Goal: Answer question/provide support: Answer question/provide support

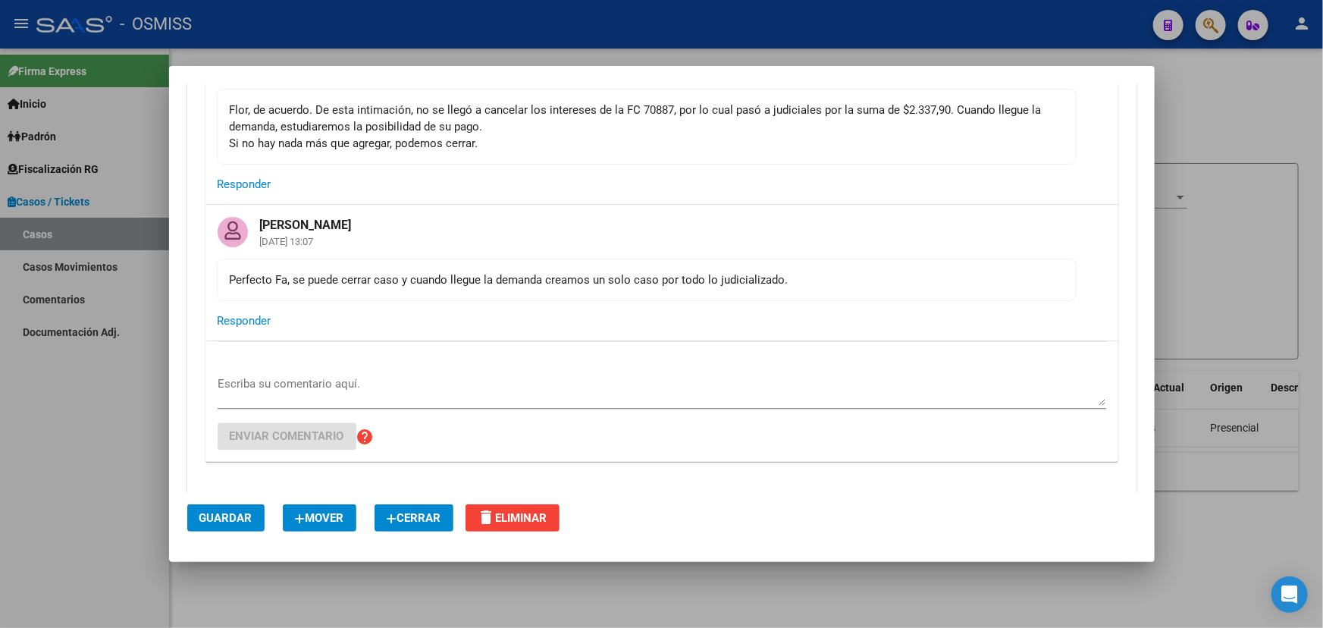
scroll to position [1585, 0]
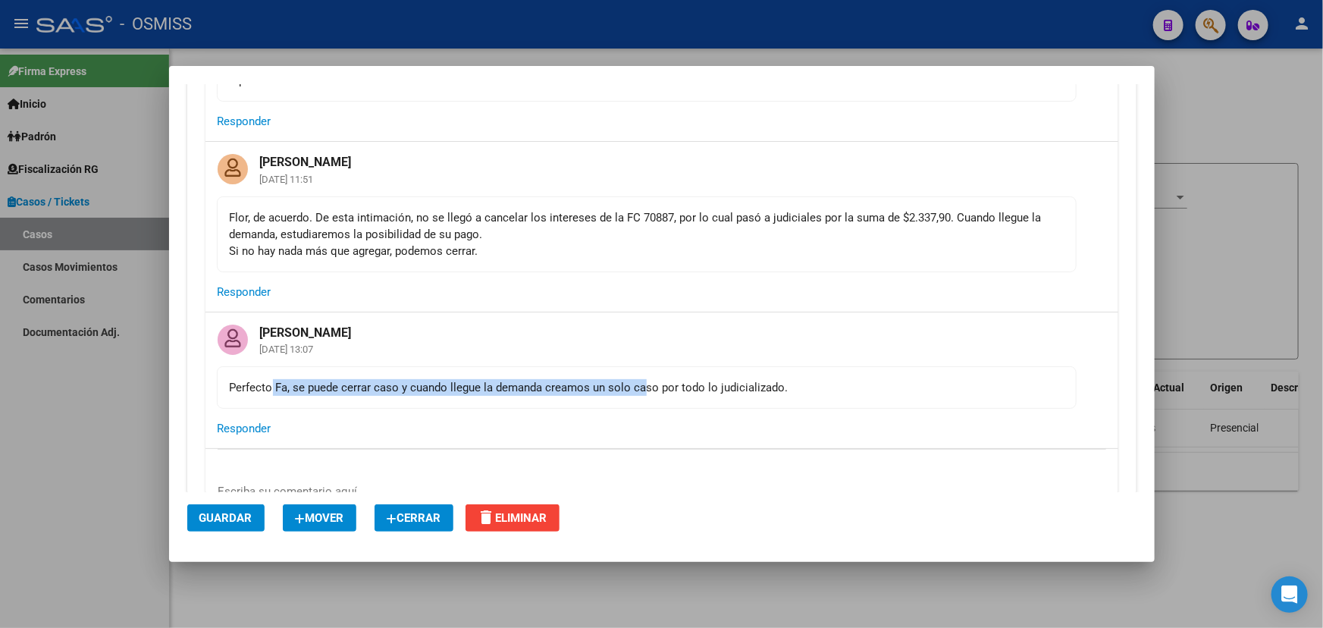
drag, startPoint x: 273, startPoint y: 379, endPoint x: 661, endPoint y: 369, distance: 388.3
click at [656, 370] on mat-card-content "Perfecto Fa, se puede cerrar caso y cuando llegue la demanda creamos un solo ca…" at bounding box center [647, 387] width 860 height 42
click at [708, 361] on mat-card-header "[PERSON_NAME] [DATE] 13:07" at bounding box center [661, 339] width 913 height 54
drag, startPoint x: 569, startPoint y: 381, endPoint x: 749, endPoint y: 380, distance: 180.4
click at [744, 380] on div "Perfecto Fa, se puede cerrar caso y cuando llegue la demanda creamos un solo ca…" at bounding box center [647, 387] width 834 height 17
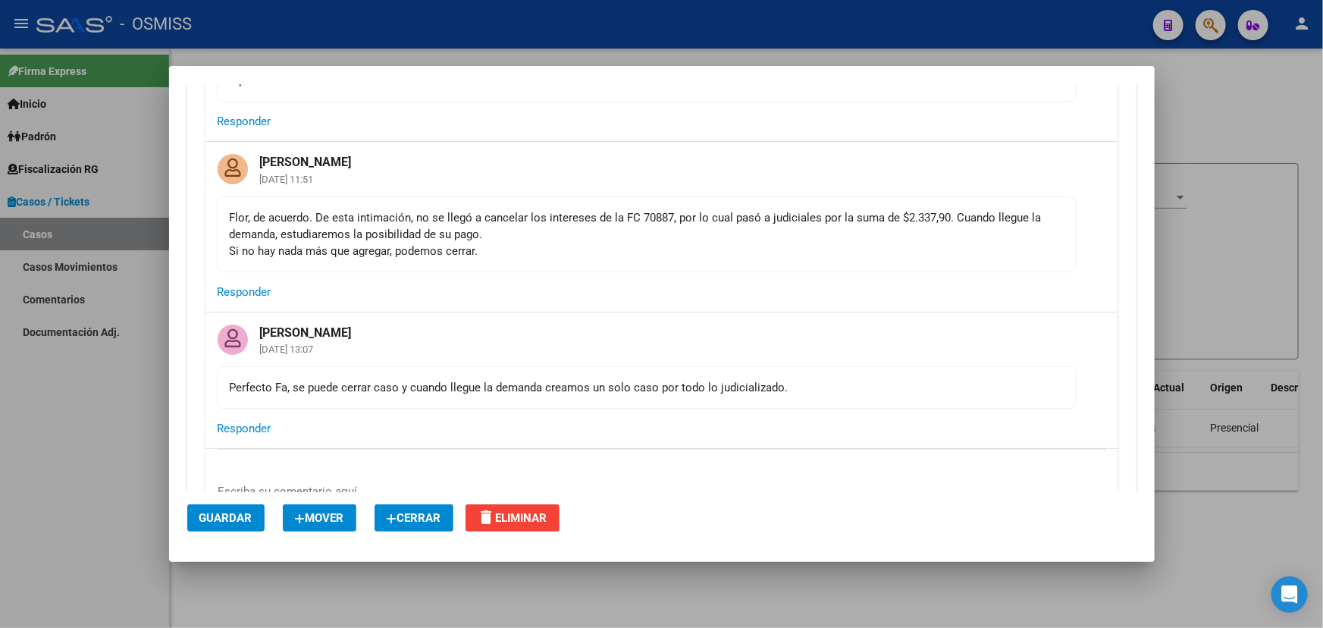
click at [864, 379] on div "Perfecto Fa, se puede cerrar caso y cuando llegue la demanda creamos un solo ca…" at bounding box center [647, 387] width 834 height 17
drag, startPoint x: 506, startPoint y: 379, endPoint x: 805, endPoint y: 379, distance: 298.7
click at [793, 379] on div "Perfecto Fa, se puede cerrar caso y cuando llegue la demanda creamos un solo ca…" at bounding box center [647, 387] width 834 height 17
click at [805, 379] on div "Perfecto Fa, se puede cerrar caso y cuando llegue la demanda creamos un solo ca…" at bounding box center [647, 387] width 834 height 17
drag, startPoint x: 289, startPoint y: 237, endPoint x: 382, endPoint y: 244, distance: 93.6
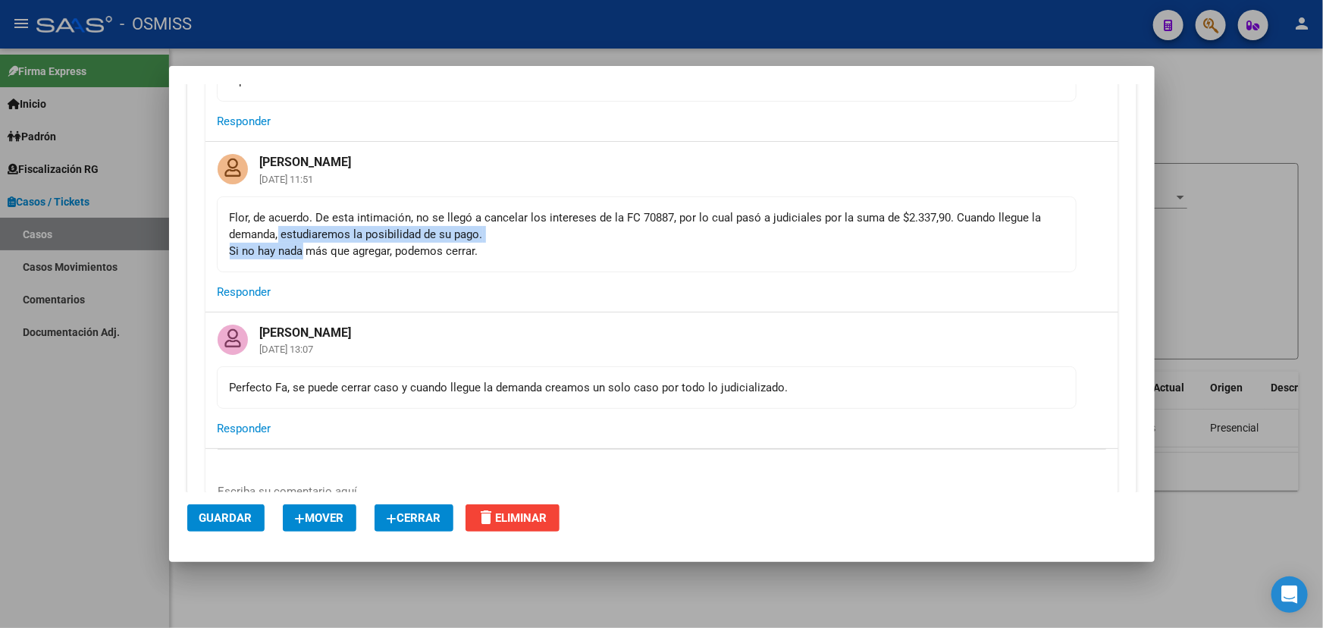
click at [350, 246] on div "Flor, de acuerdo. De esta intimación, no se llegó a cancelar los intereses de l…" at bounding box center [647, 234] width 834 height 50
drag, startPoint x: 382, startPoint y: 244, endPoint x: 450, endPoint y: 235, distance: 68.8
click at [386, 244] on div "Flor, de acuerdo. De esta intimación, no se llegó a cancelar los intereses de l…" at bounding box center [647, 234] width 834 height 50
drag, startPoint x: 236, startPoint y: 212, endPoint x: 572, endPoint y: 208, distance: 335.9
click at [476, 209] on div "Flor, de acuerdo. De esta intimación, no se llegó a cancelar los intereses de l…" at bounding box center [647, 234] width 834 height 50
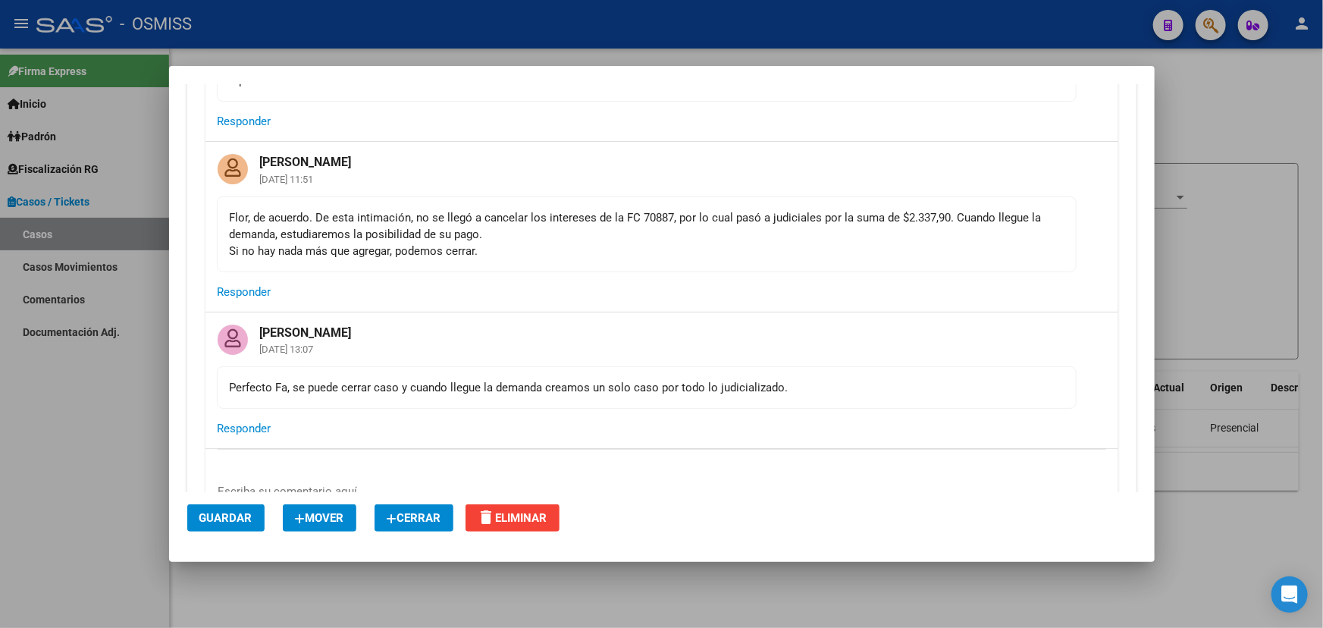
click at [572, 209] on div "Flor, de acuerdo. De esta intimación, no se llegó a cancelar los intereses de l…" at bounding box center [647, 234] width 834 height 50
drag, startPoint x: 269, startPoint y: 212, endPoint x: 603, endPoint y: 215, distance: 334.4
click at [603, 215] on div "Flor, de acuerdo. De esta intimación, no se llegó a cancelar los intereses de l…" at bounding box center [647, 234] width 834 height 50
click at [794, 246] on div "Flor, de acuerdo. De esta intimación, no se llegó a cancelar los intereses de l…" at bounding box center [647, 234] width 834 height 50
drag, startPoint x: 629, startPoint y: 233, endPoint x: 814, endPoint y: 226, distance: 185.1
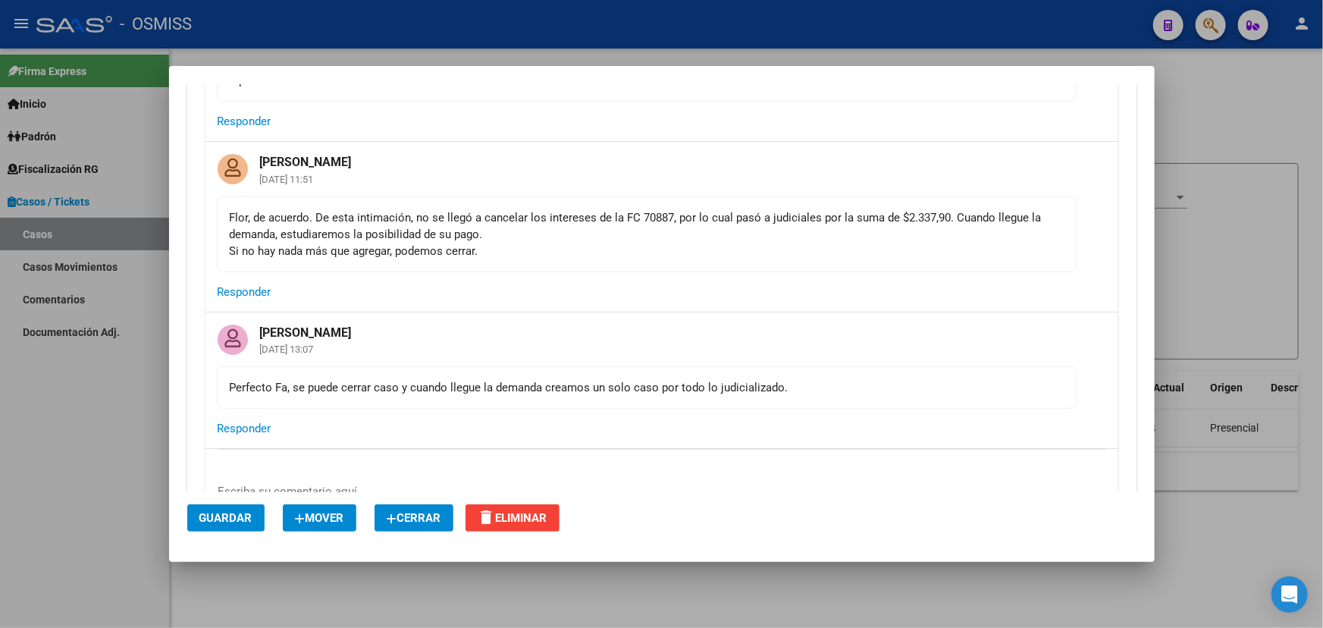
click at [795, 226] on div "Flor, de acuerdo. De esta intimación, no se llegó a cancelar los intereses de l…" at bounding box center [647, 234] width 834 height 50
click at [848, 225] on div "Flor, de acuerdo. De esta intimación, no se llegó a cancelar los intereses de l…" at bounding box center [647, 234] width 834 height 50
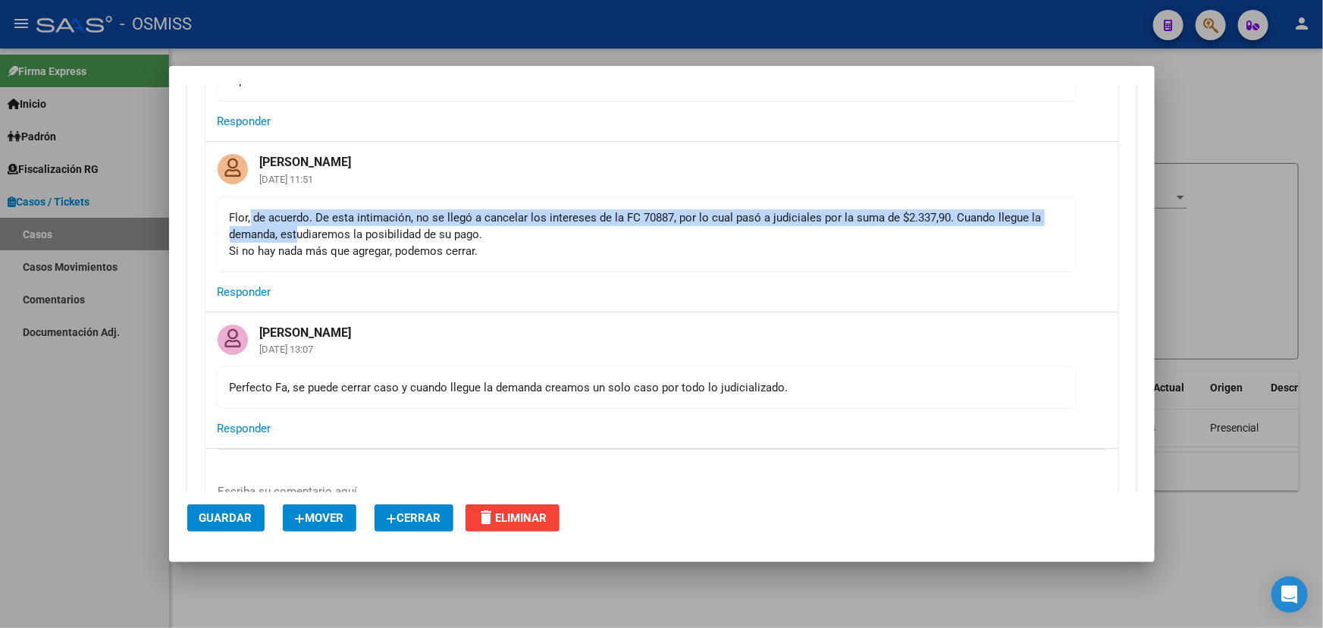
drag, startPoint x: 250, startPoint y: 221, endPoint x: 420, endPoint y: 243, distance: 171.3
click at [321, 235] on div "Flor, de acuerdo. De esta intimación, no se llegó a cancelar los intereses de l…" at bounding box center [647, 234] width 834 height 50
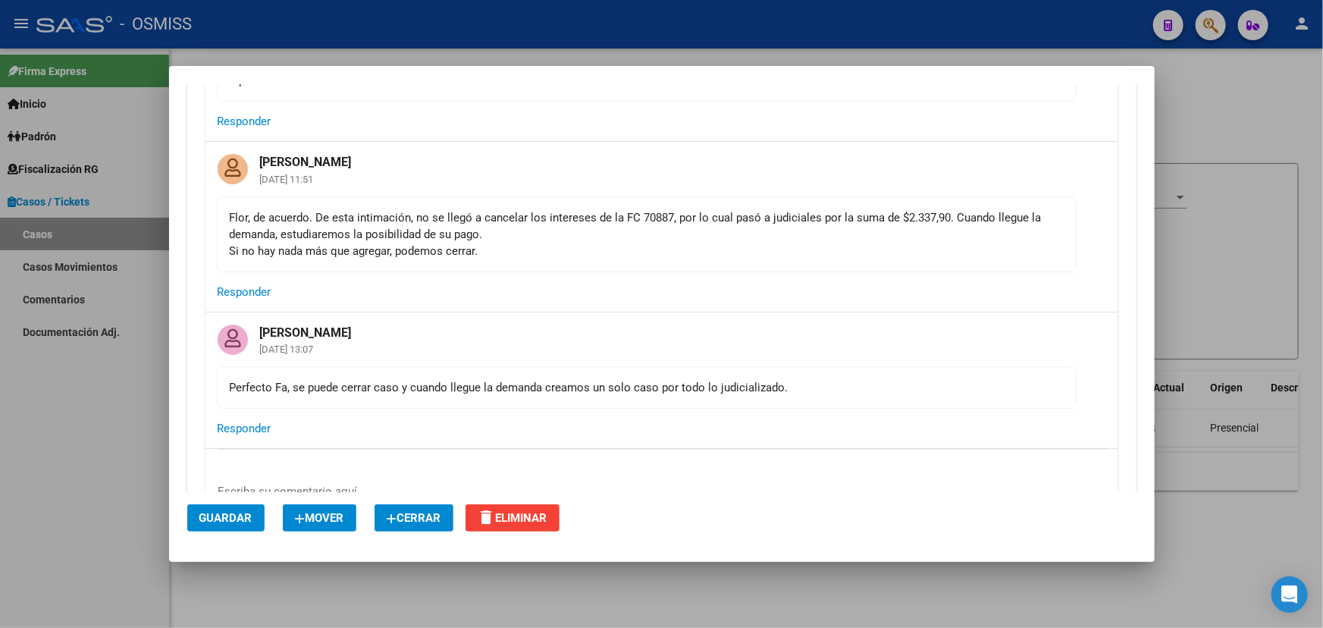
click at [421, 243] on div "Flor, de acuerdo. De esta intimación, no se llegó a cancelar los intereses de l…" at bounding box center [647, 234] width 834 height 50
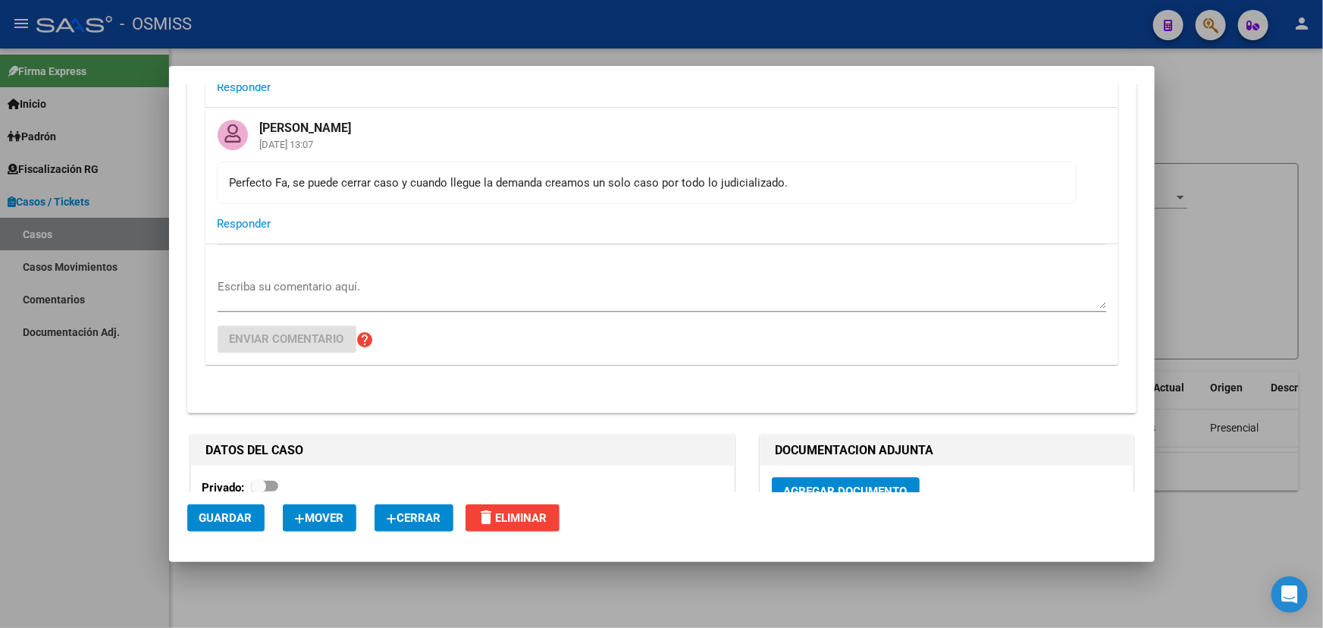
scroll to position [1792, 0]
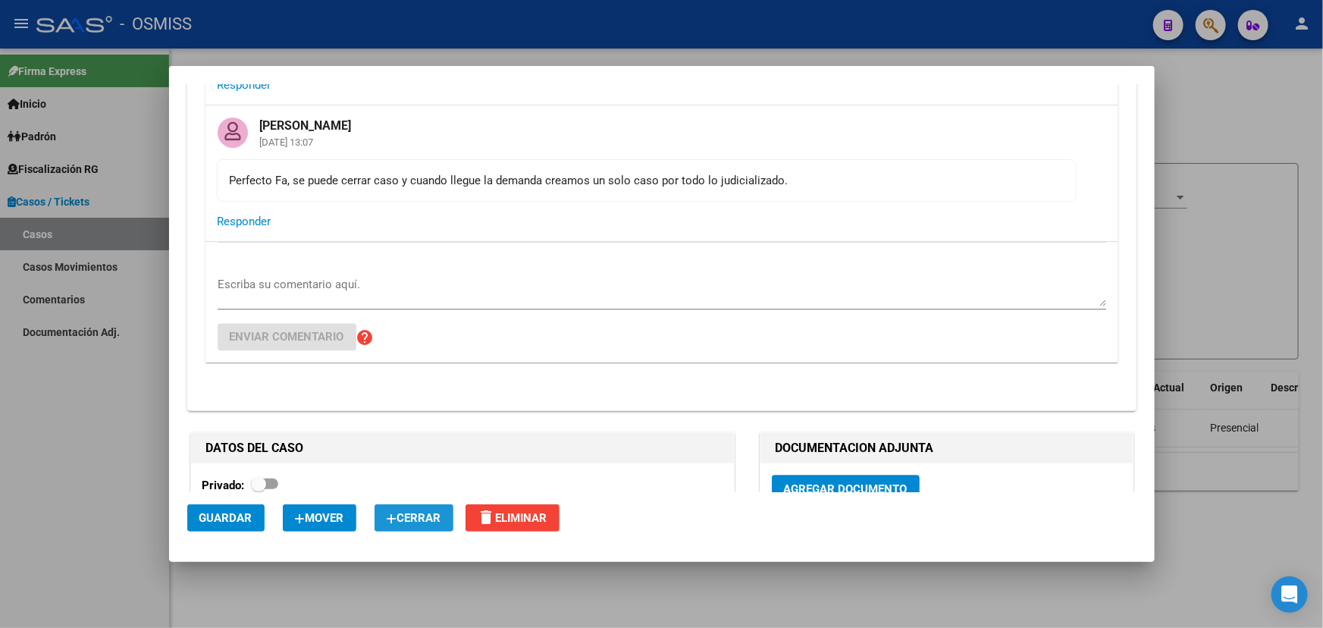
click at [432, 520] on span "Cerrar" at bounding box center [414, 518] width 55 height 14
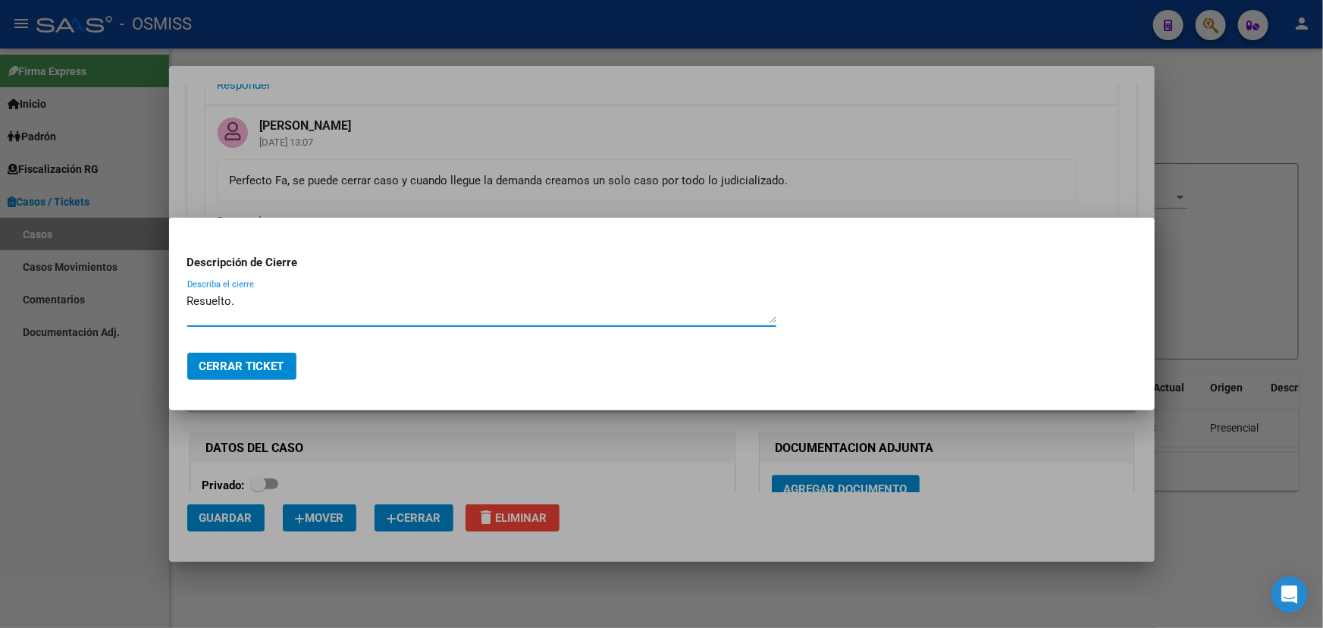
type textarea "Resuelto."
click at [246, 362] on span "Cerrar Ticket" at bounding box center [241, 366] width 85 height 14
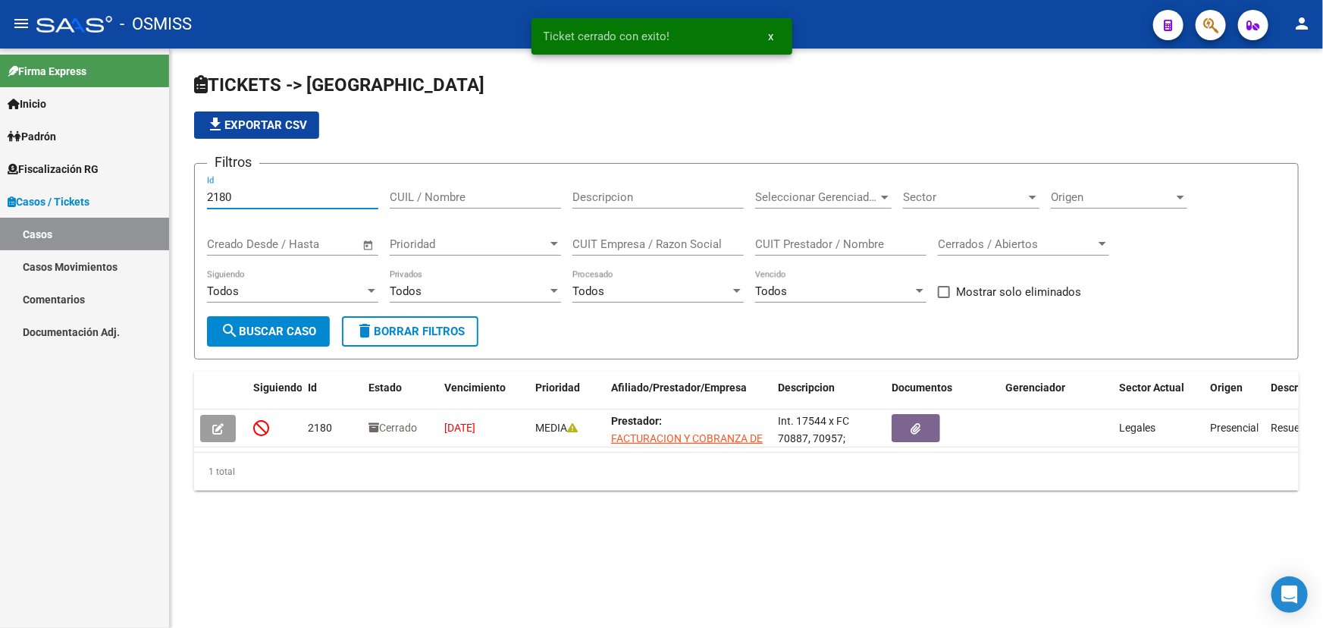
drag, startPoint x: 204, startPoint y: 189, endPoint x: 179, endPoint y: 191, distance: 25.1
click at [179, 191] on div "TICKETS -> Casos file_download Exportar CSV Filtros 2180 Id CUIL / Nombre Descr…" at bounding box center [746, 294] width 1153 height 491
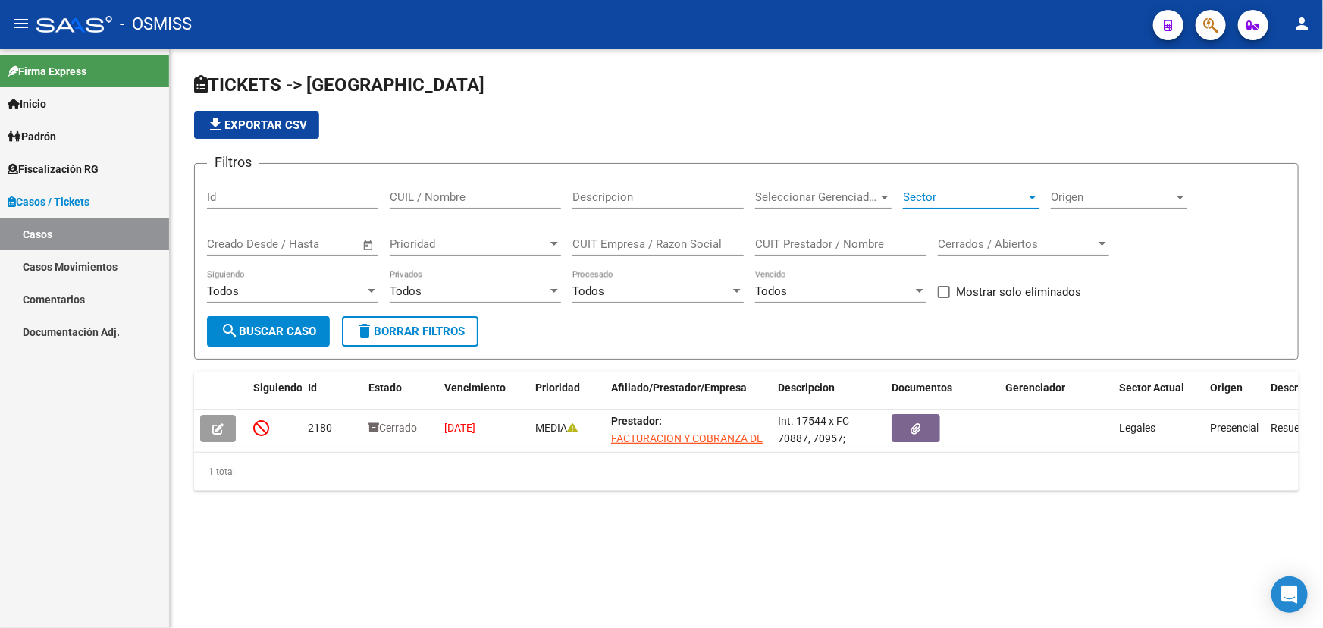
click at [942, 195] on span "Sector" at bounding box center [964, 197] width 123 height 14
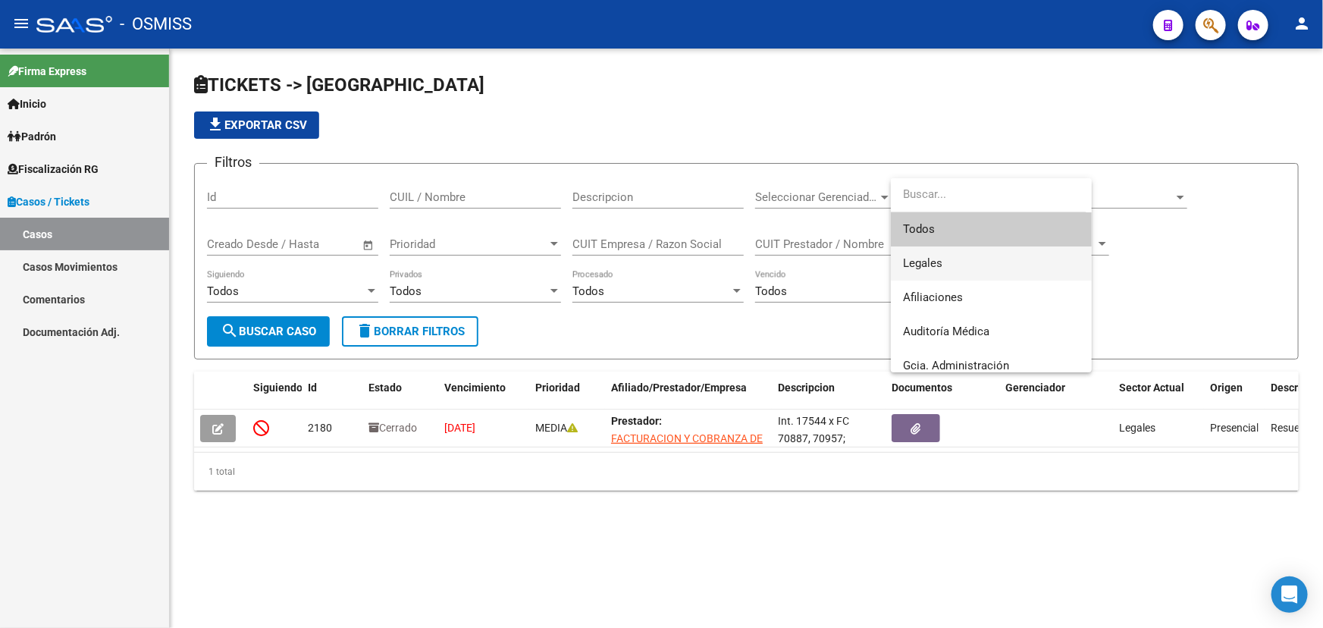
click at [965, 258] on span "Legales" at bounding box center [991, 263] width 177 height 34
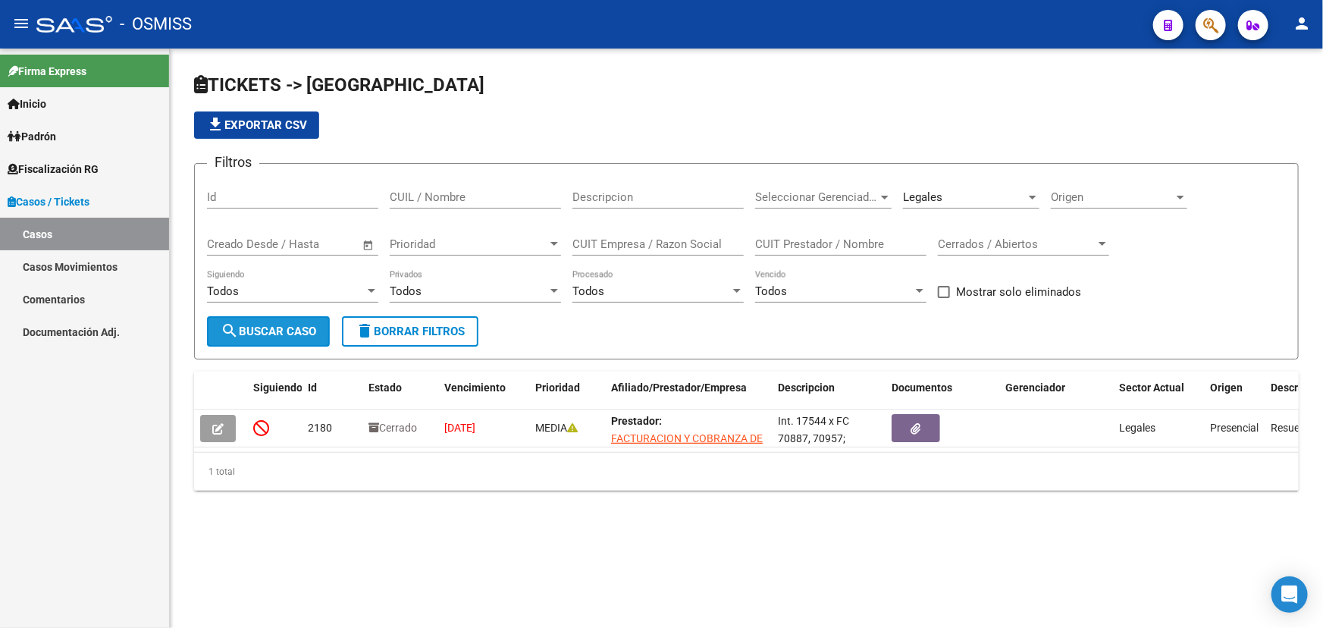
click at [284, 325] on span "search Buscar Caso" at bounding box center [269, 331] width 96 height 14
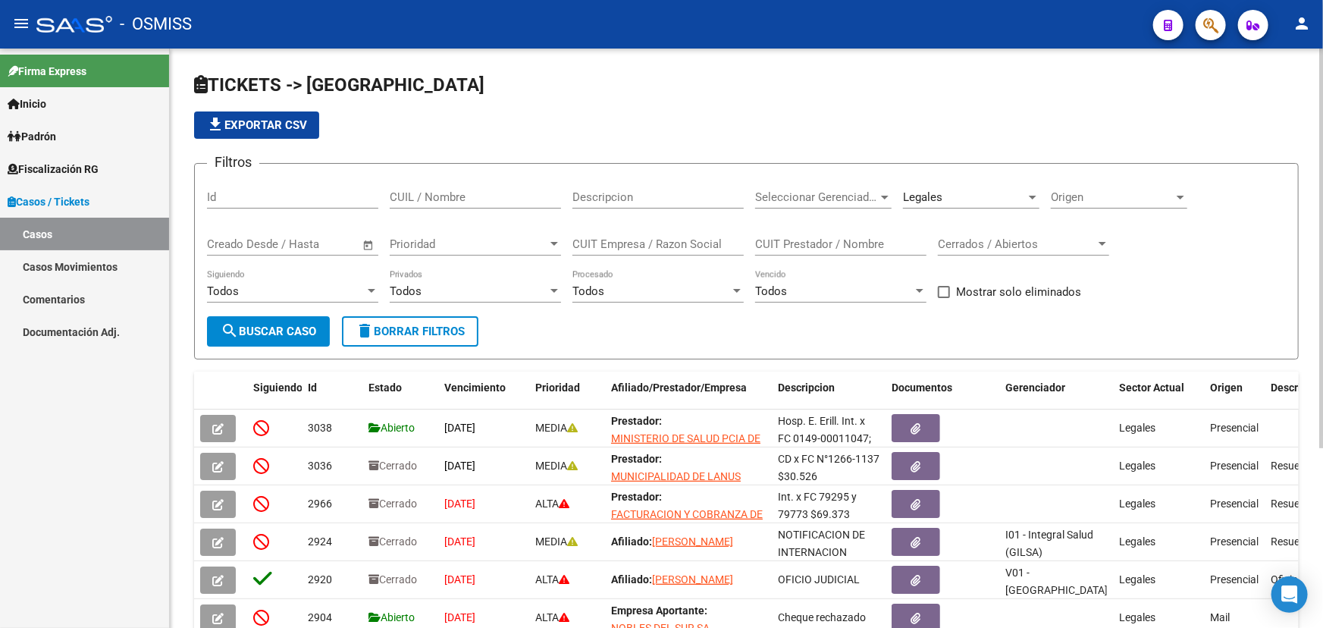
click at [966, 204] on div "Legales Sector" at bounding box center [971, 192] width 136 height 33
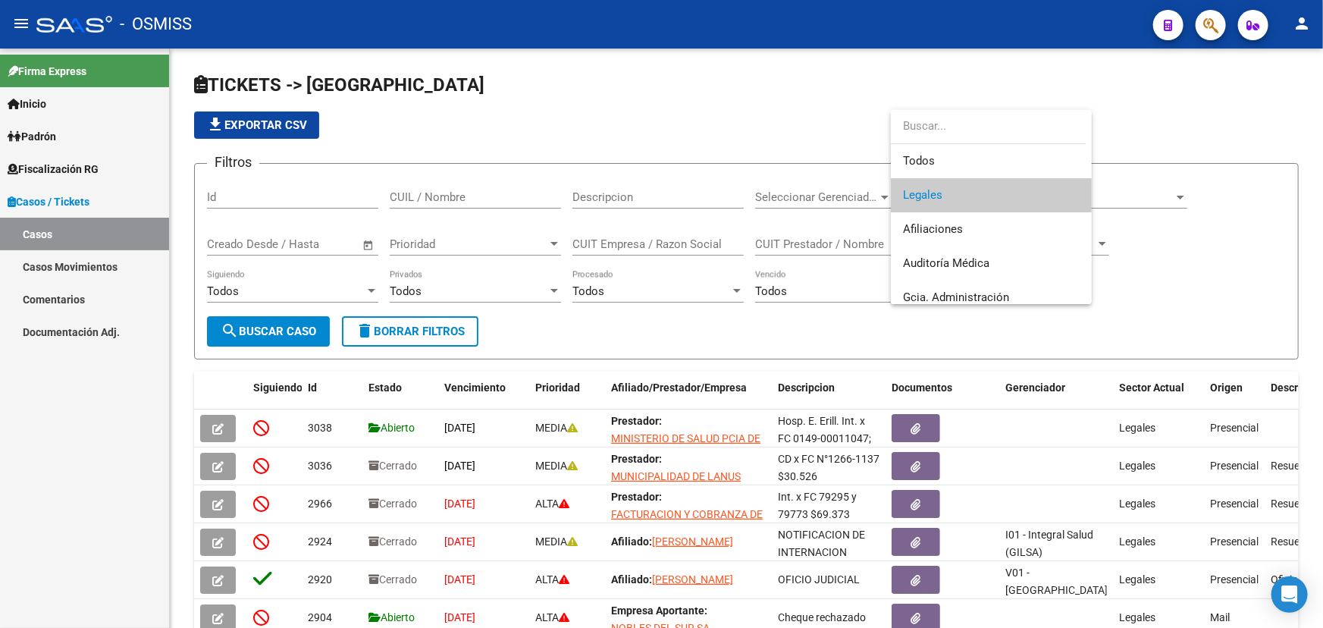
click at [1190, 138] on div at bounding box center [661, 314] width 1323 height 628
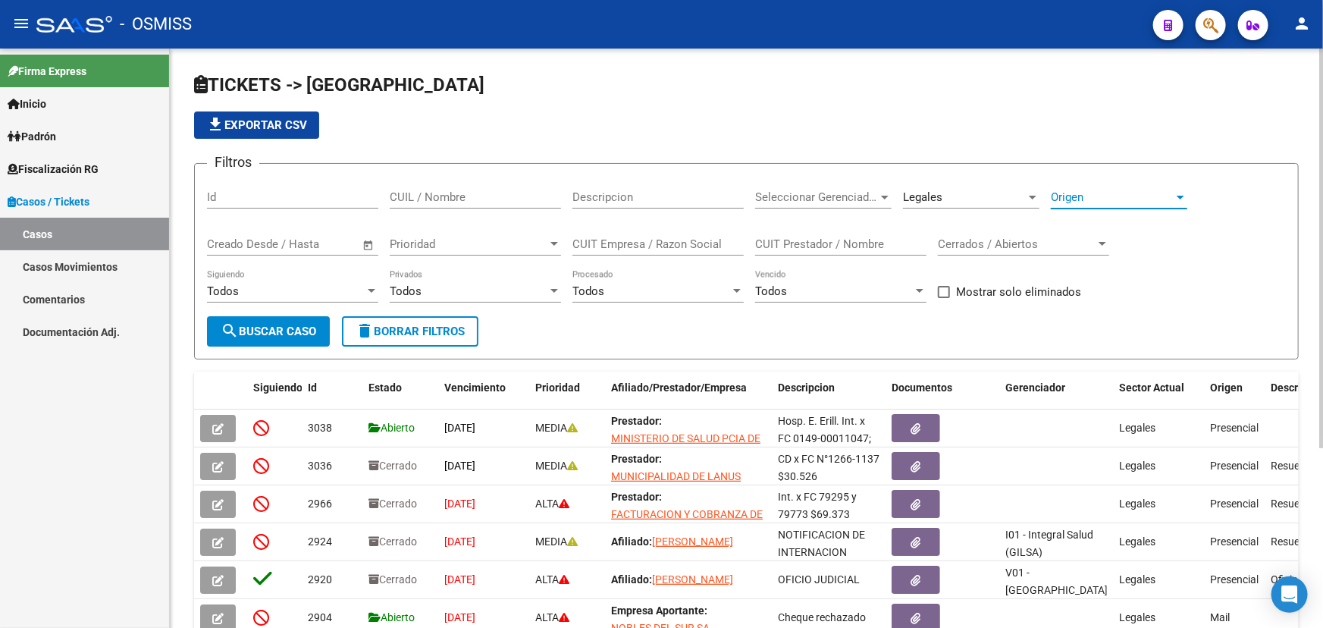
click at [1122, 195] on span "Origen" at bounding box center [1112, 197] width 123 height 14
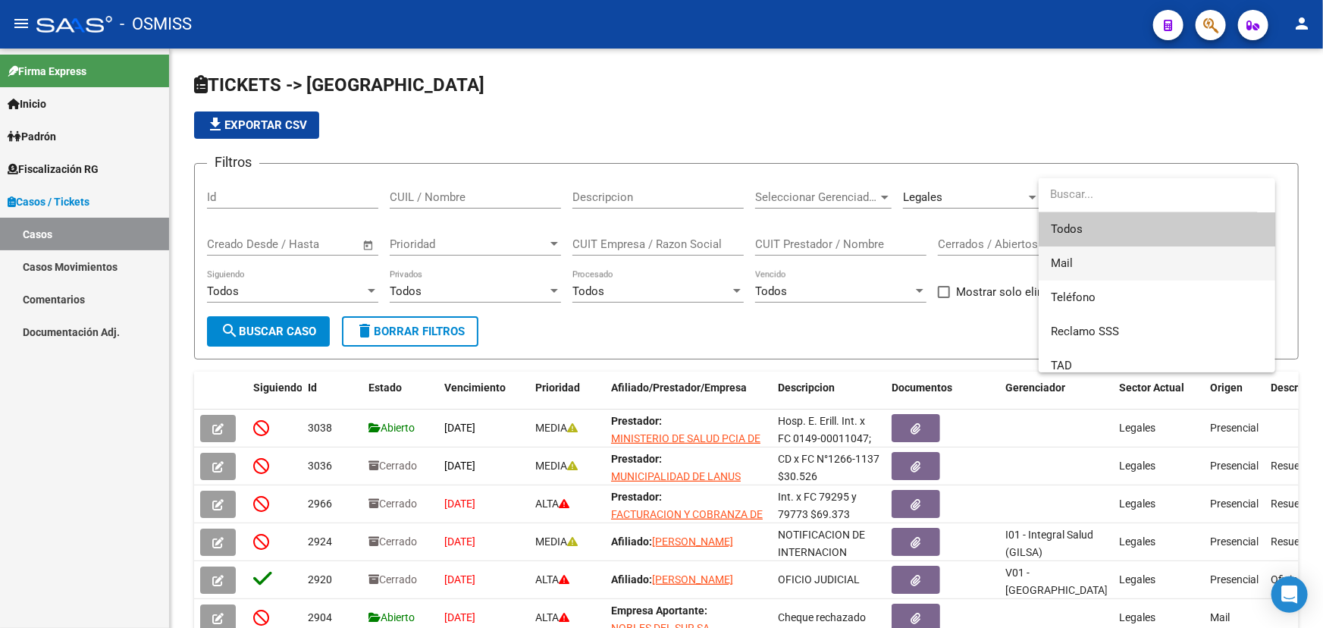
drag, startPoint x: 1080, startPoint y: 260, endPoint x: 1074, endPoint y: 168, distance: 92.7
click at [1085, 178] on div "Todos Mail Teléfono Reclamo SSS TAD Denuncia Judicial Defensa al Consumidor For…" at bounding box center [1157, 275] width 237 height 194
click at [1059, 158] on div at bounding box center [661, 314] width 1323 height 628
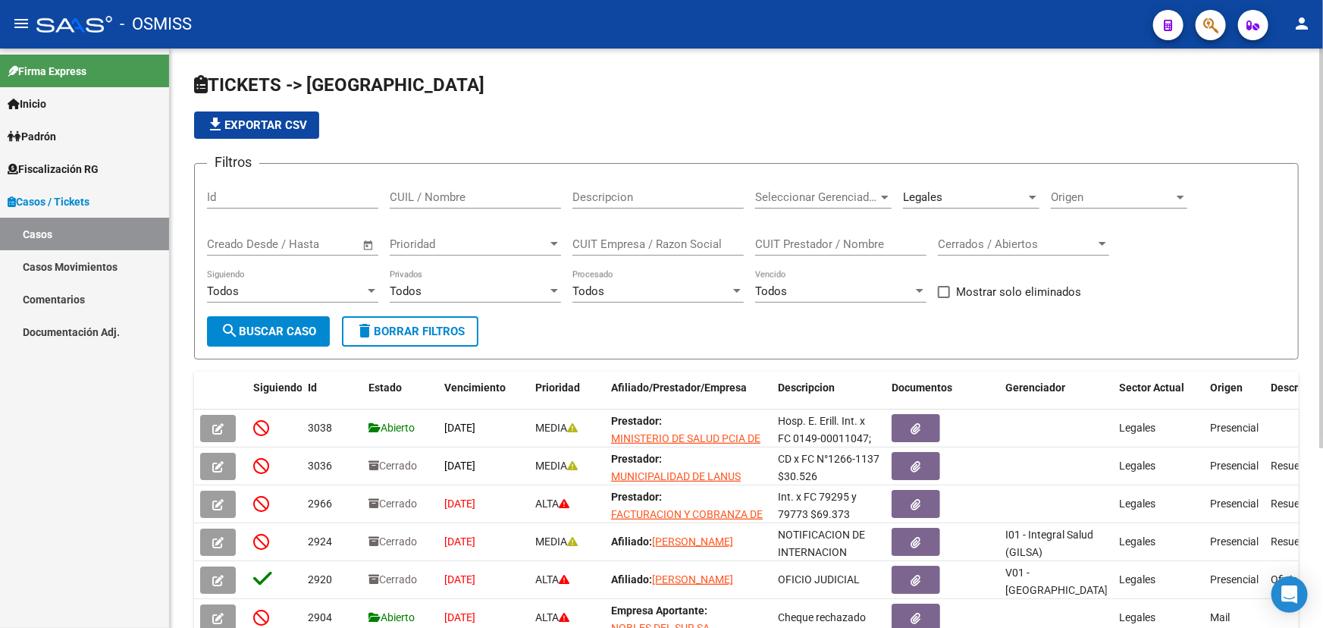
click at [991, 234] on div "Cerrados / Abiertos Cerrados / Abiertos" at bounding box center [1023, 239] width 171 height 33
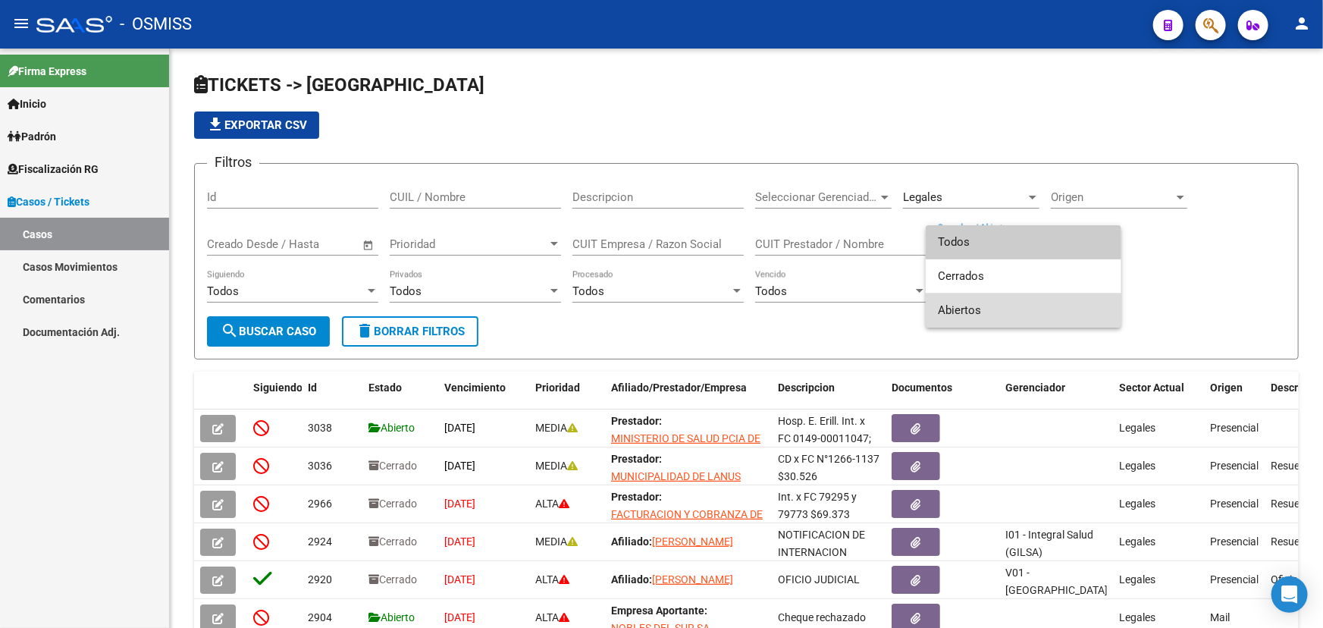
click at [969, 306] on span "Abiertos" at bounding box center [1023, 310] width 171 height 34
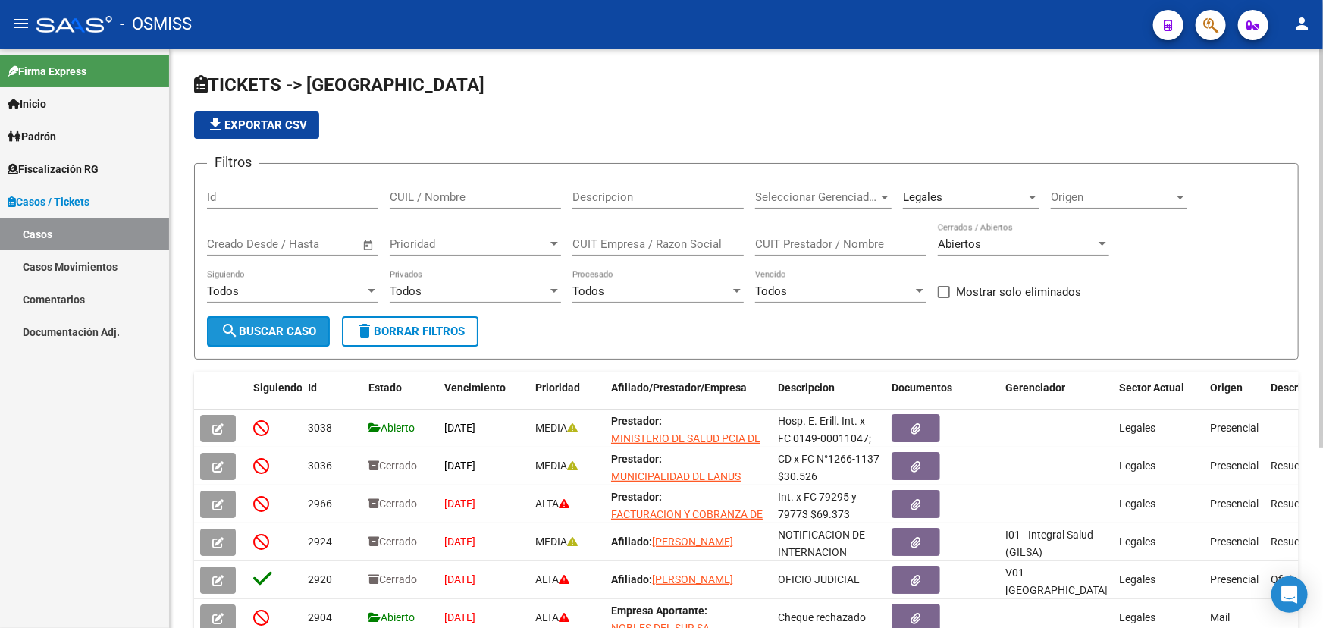
click at [268, 337] on button "search Buscar Caso" at bounding box center [268, 331] width 123 height 30
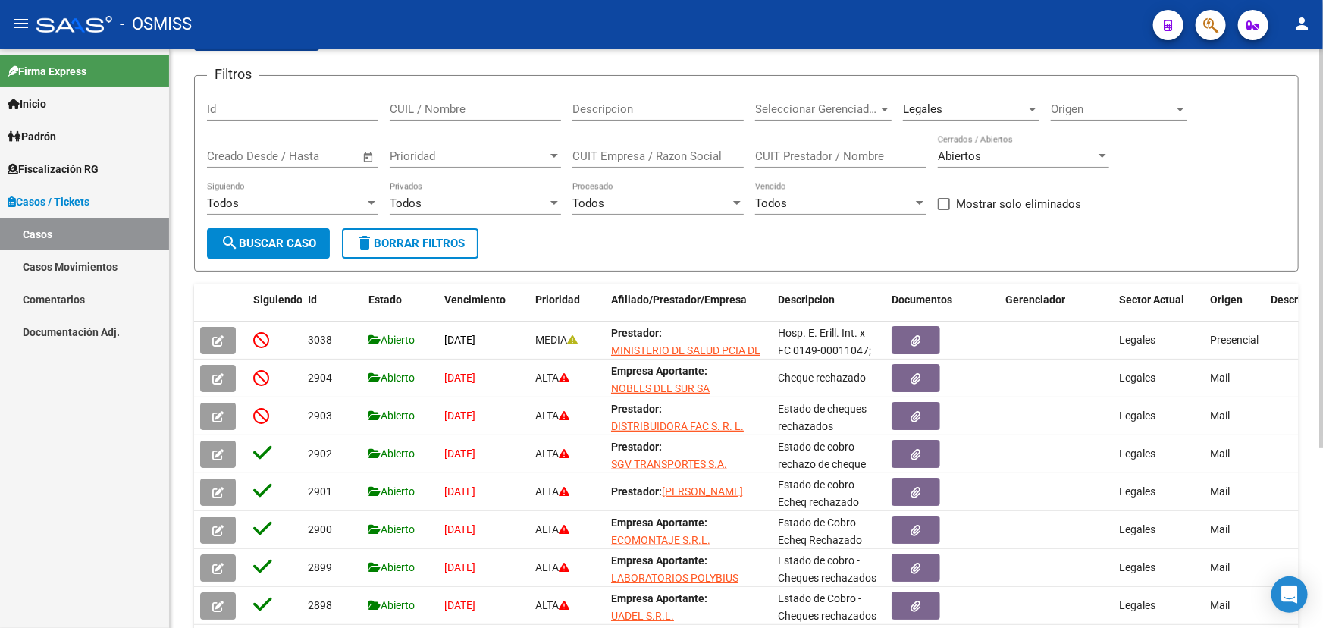
scroll to position [0, 0]
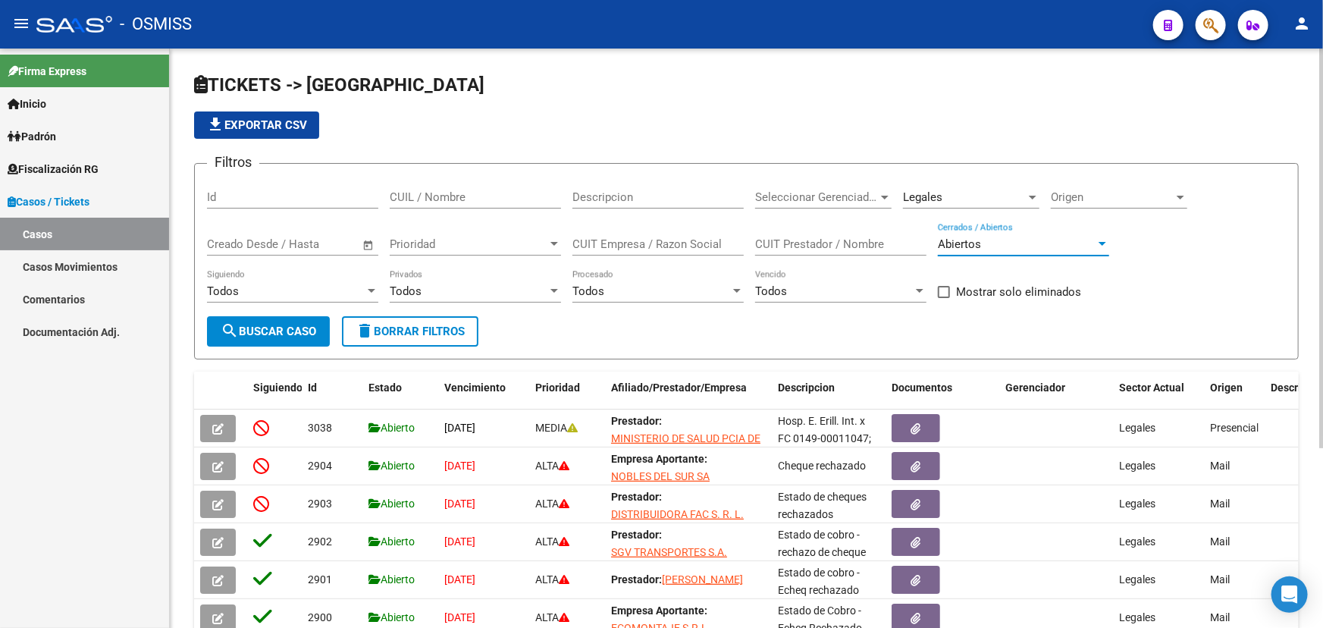
click at [1016, 237] on div "Abiertos" at bounding box center [1017, 244] width 158 height 14
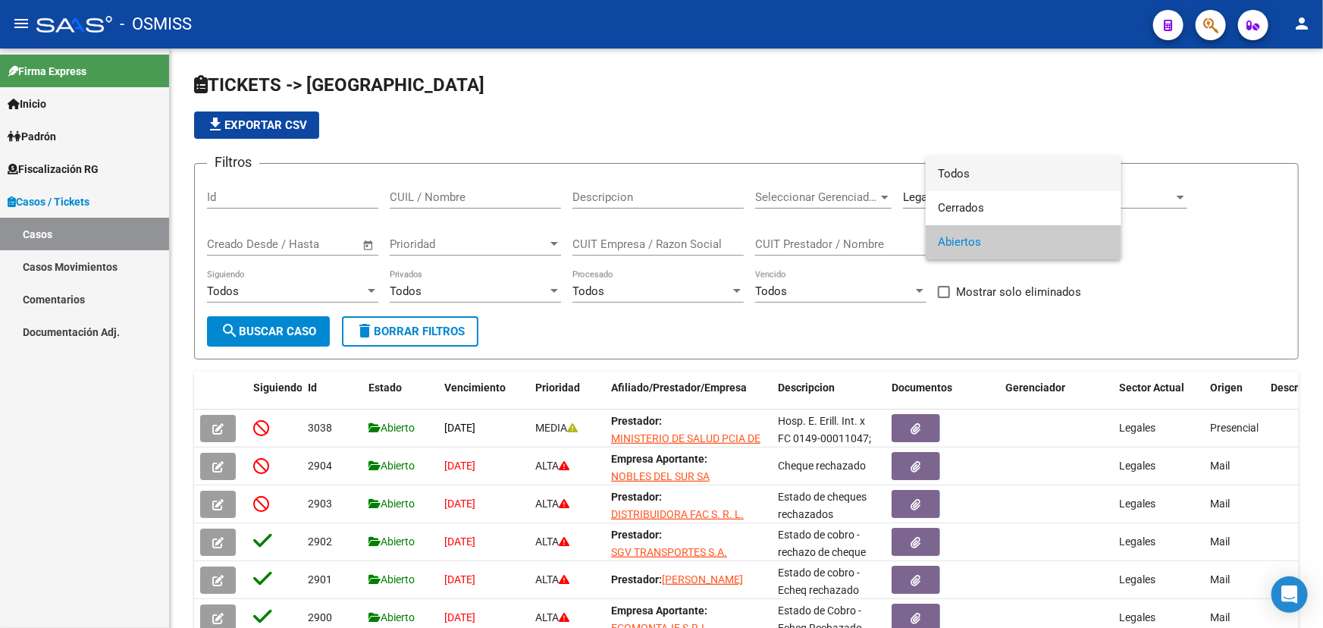
click at [980, 174] on span "Todos" at bounding box center [1023, 174] width 171 height 34
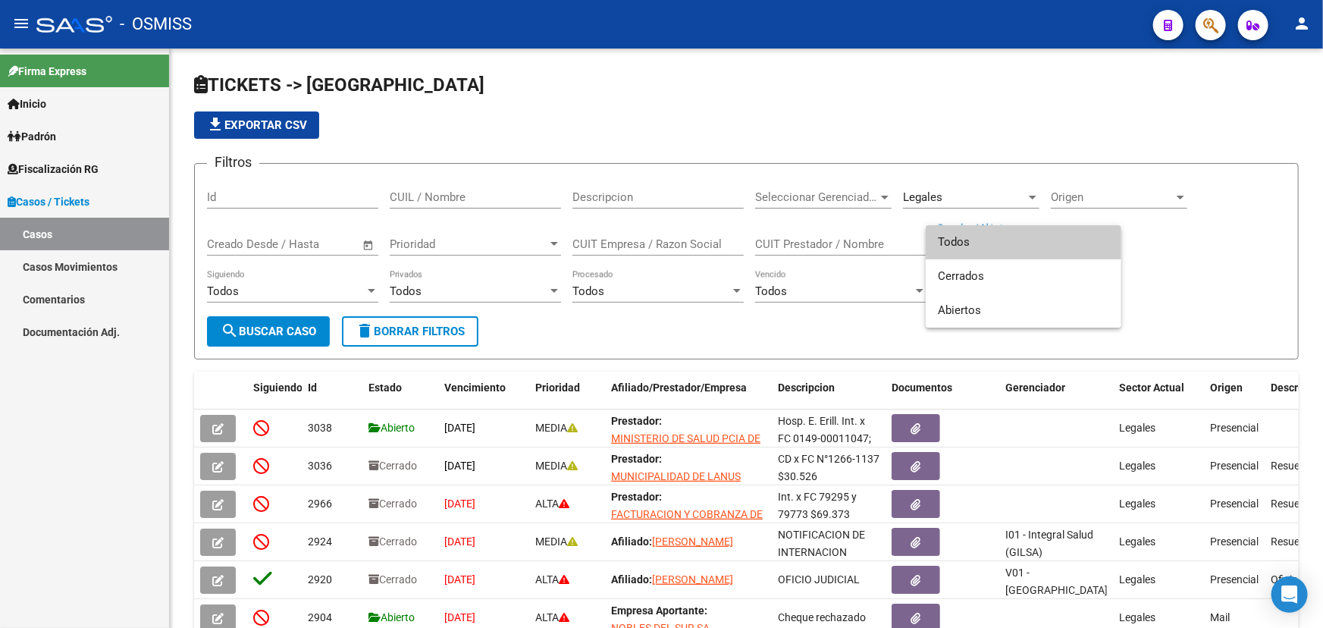
click at [109, 453] on div at bounding box center [661, 314] width 1323 height 628
